Goal: Ask a question

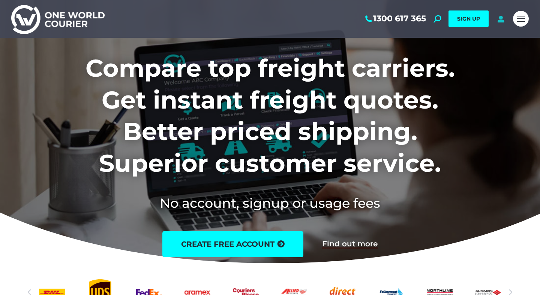
click at [501, 18] on icon at bounding box center [500, 18] width 9 height 7
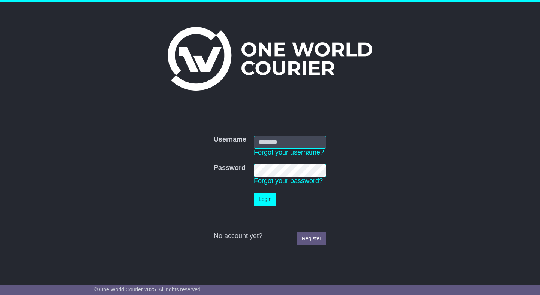
type input "**********"
click at [267, 198] on button "Login" at bounding box center [265, 199] width 22 height 13
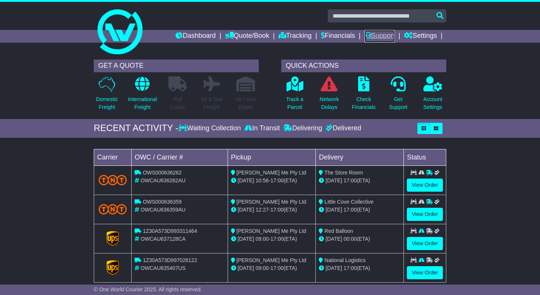
click at [383, 35] on link "Support" at bounding box center [379, 36] width 30 height 13
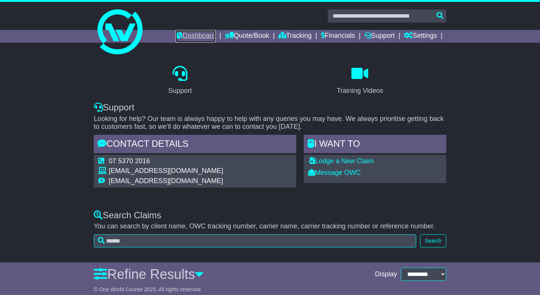
click at [202, 34] on link "Dashboard" at bounding box center [195, 36] width 40 height 13
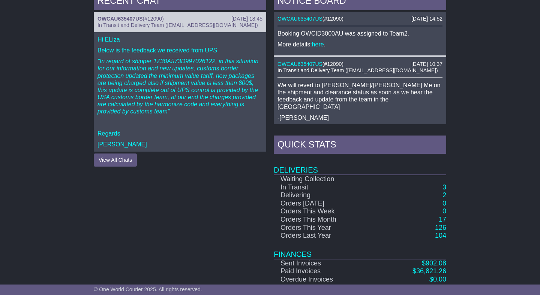
scroll to position [327, 0]
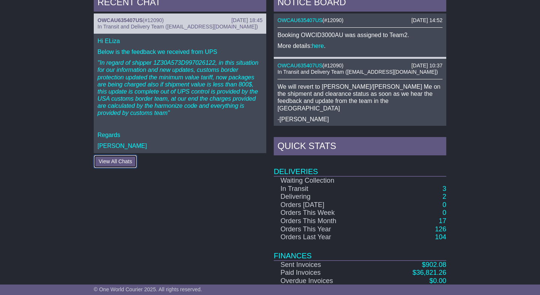
click at [113, 165] on button "View All Chats" at bounding box center [115, 161] width 43 height 13
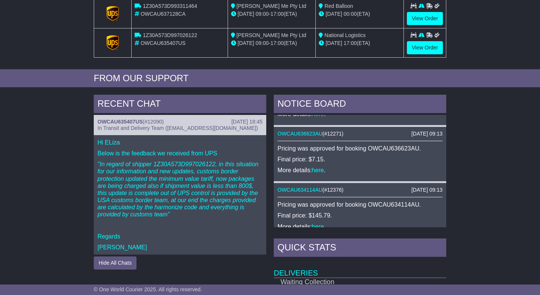
scroll to position [226, 0]
